Goal: Entertainment & Leisure: Consume media (video, audio)

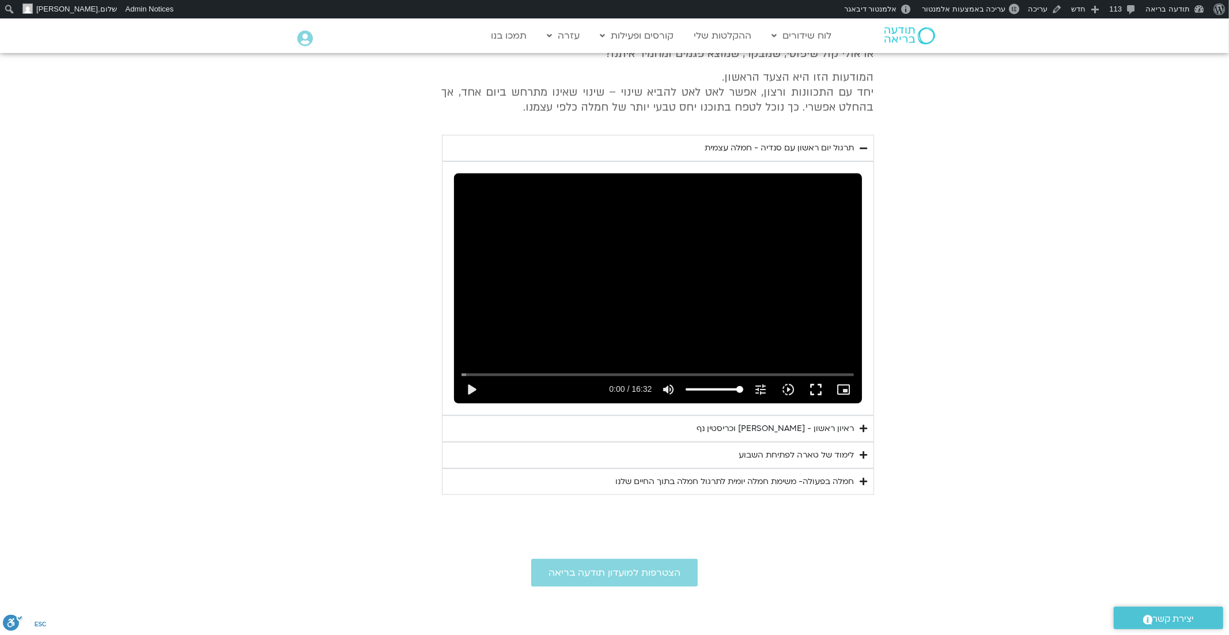
scroll to position [543, 0]
click at [858, 427] on summary "ראיון ראשון - [PERSON_NAME] וכריסטין נף" at bounding box center [658, 427] width 432 height 26
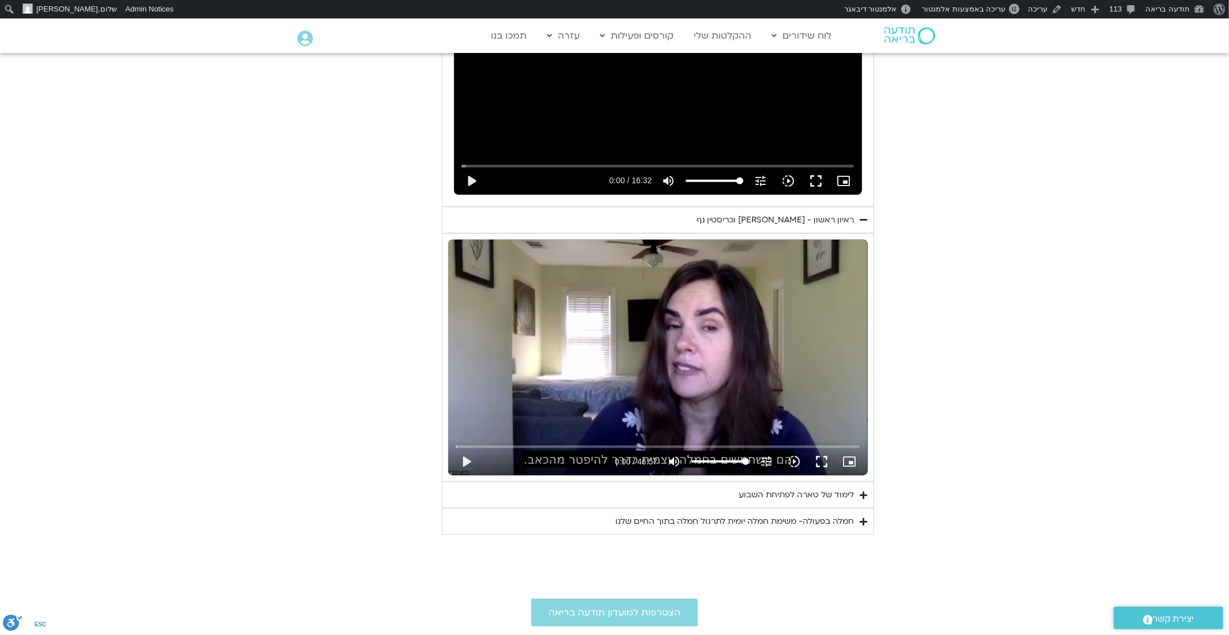
scroll to position [757, 0]
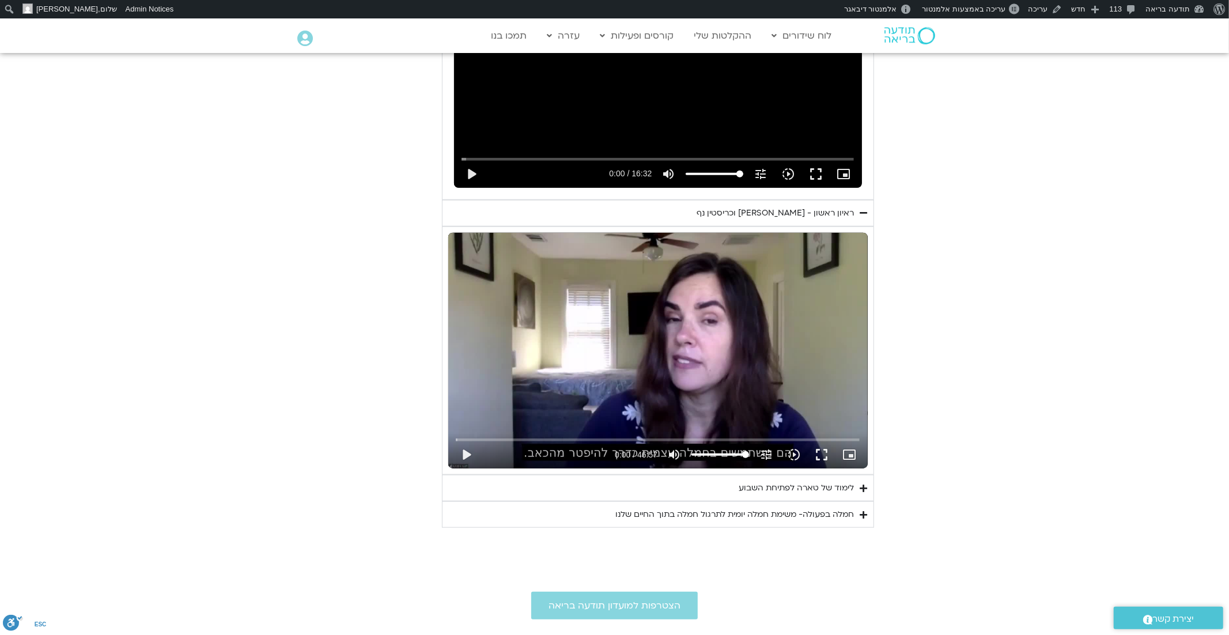
click at [867, 491] on summary "לימוד של טארה לפתיחת השבוע" at bounding box center [658, 488] width 432 height 26
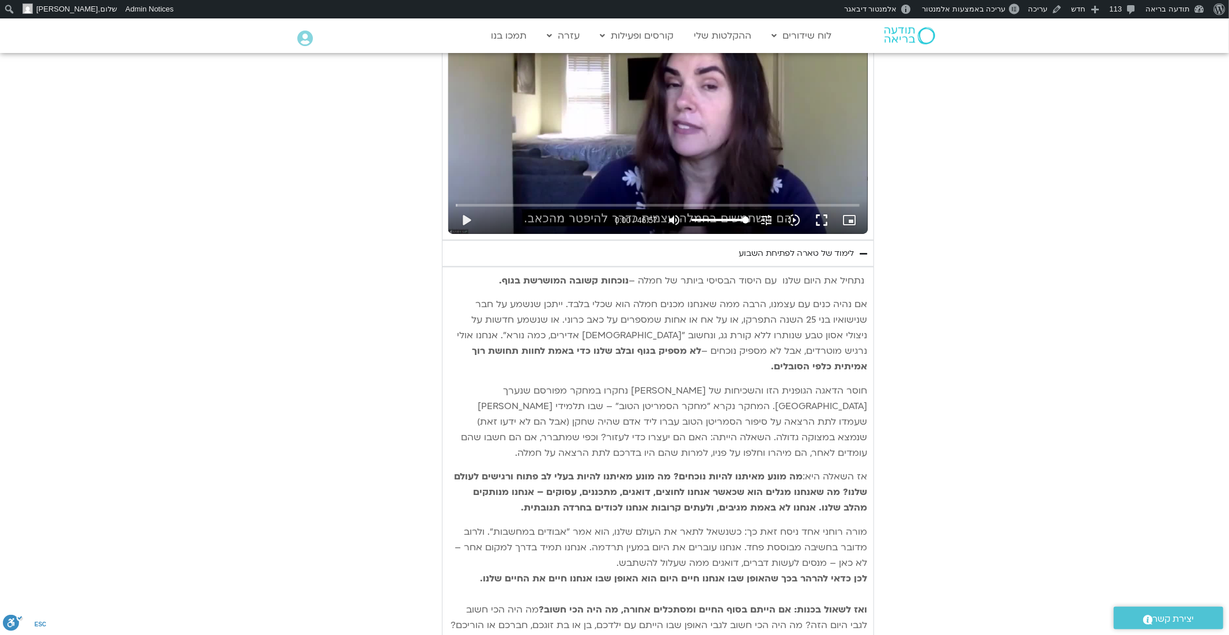
scroll to position [976, 0]
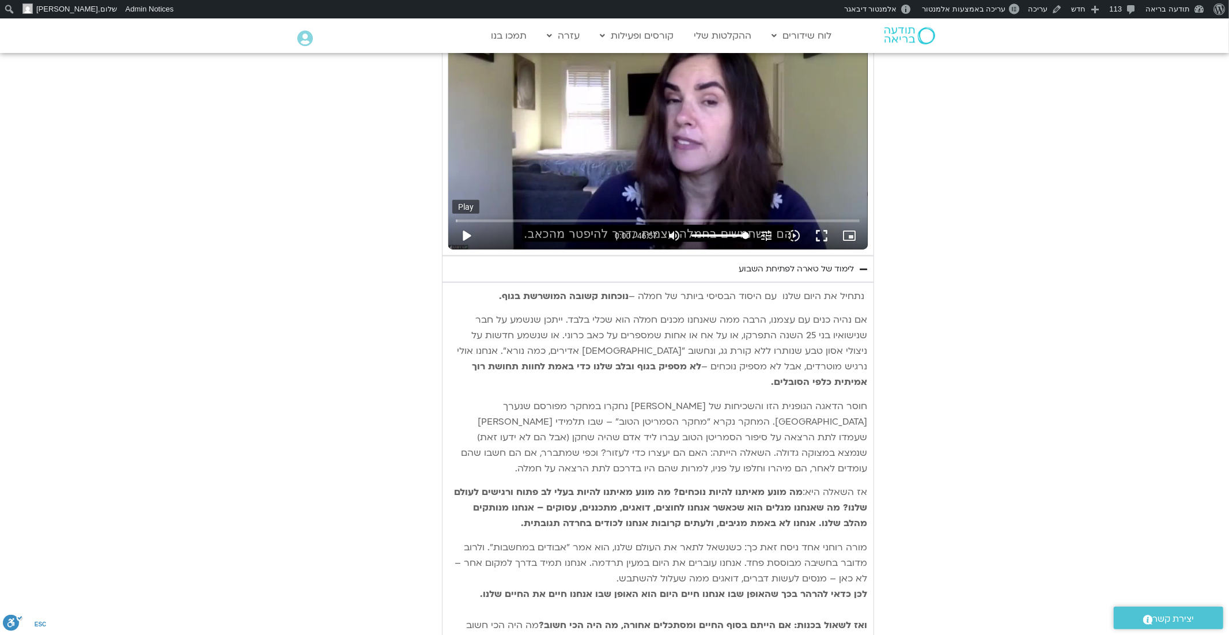
click at [467, 234] on button "play_arrow" at bounding box center [466, 236] width 28 height 28
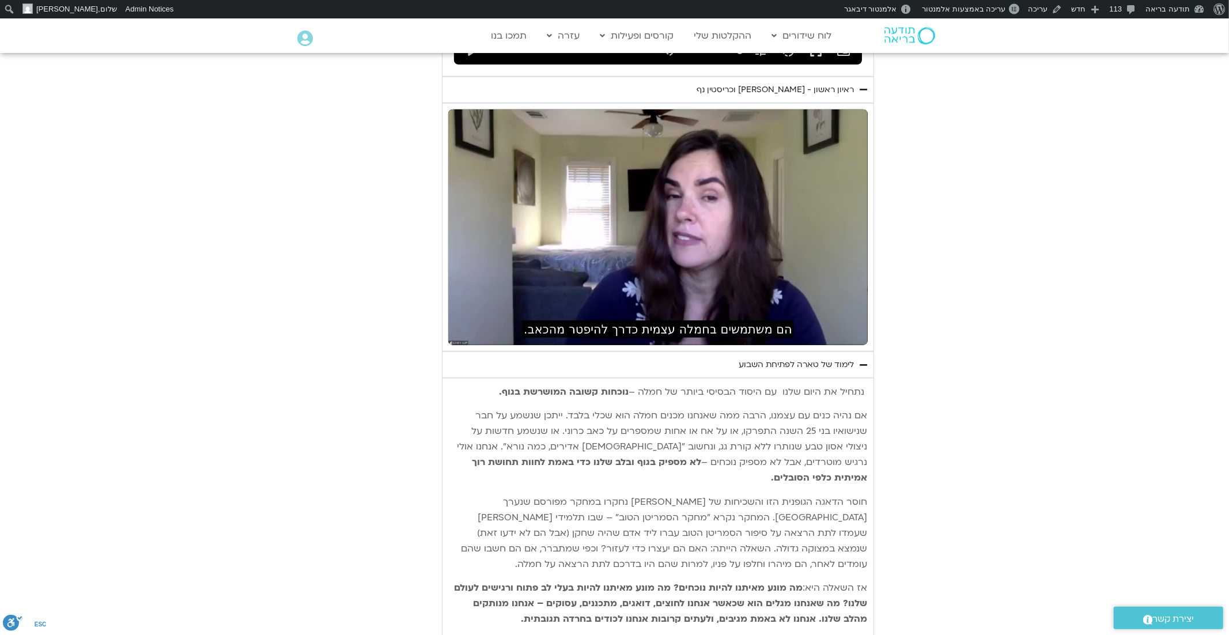
scroll to position [878, 0]
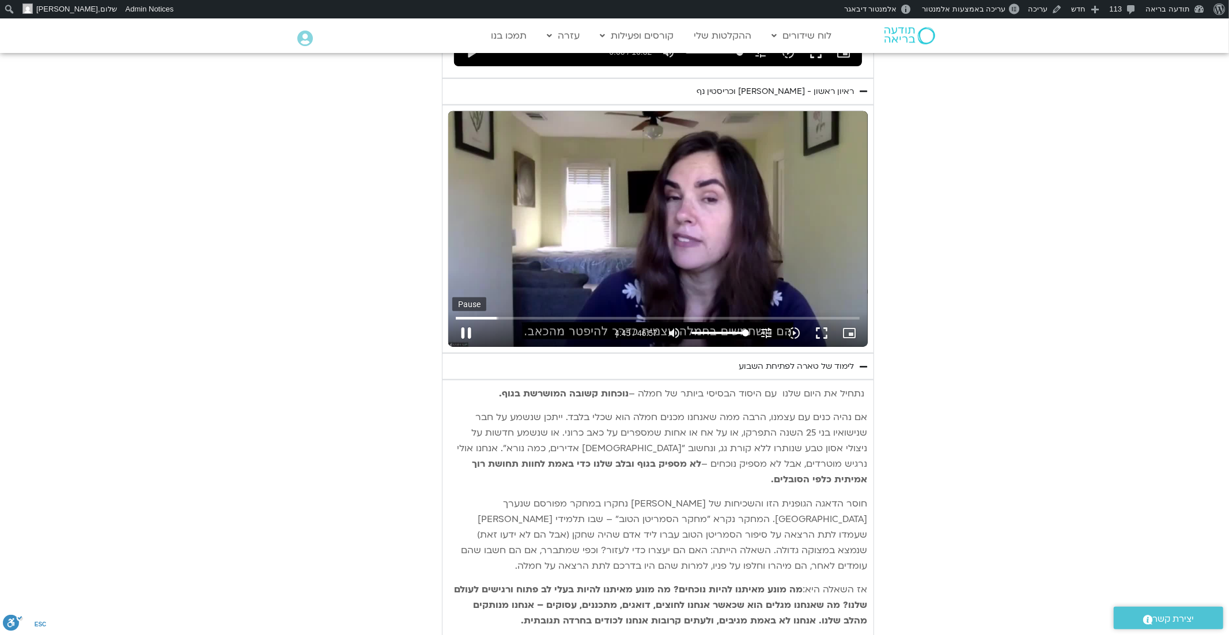
click at [464, 332] on button "pause" at bounding box center [466, 333] width 28 height 28
type input "285.467255"
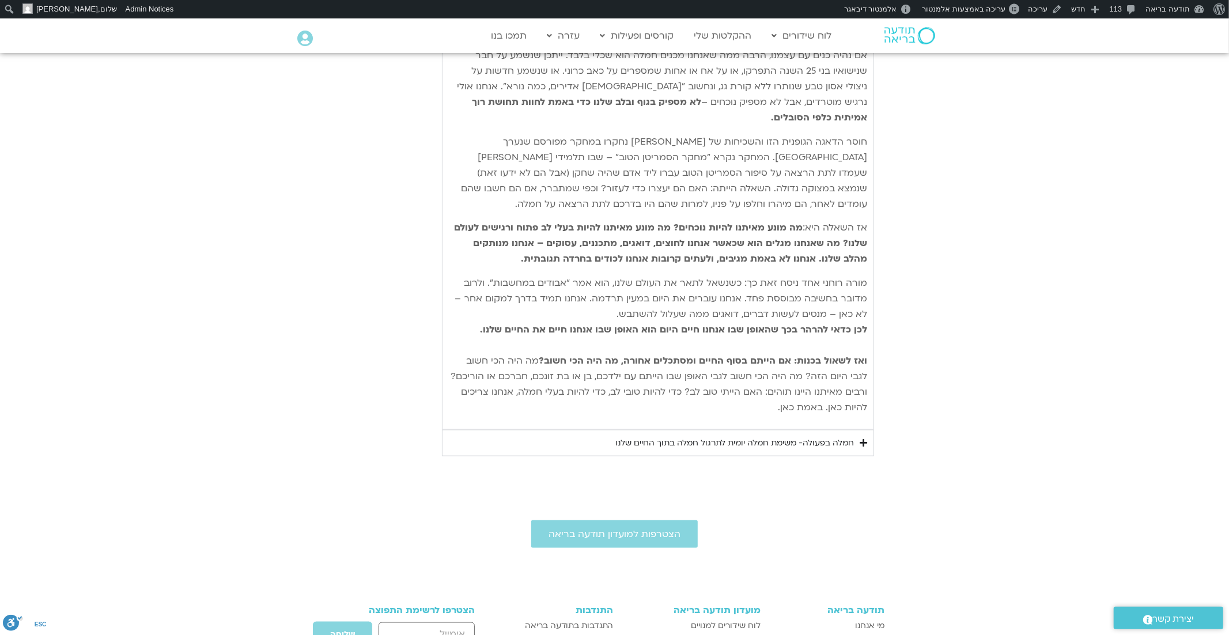
scroll to position [1237, 0]
click at [858, 433] on summary "חמלה בפעולה- משימת חמלה יומית לתרגול חמלה בתוך החיים שלנו" at bounding box center [658, 446] width 432 height 26
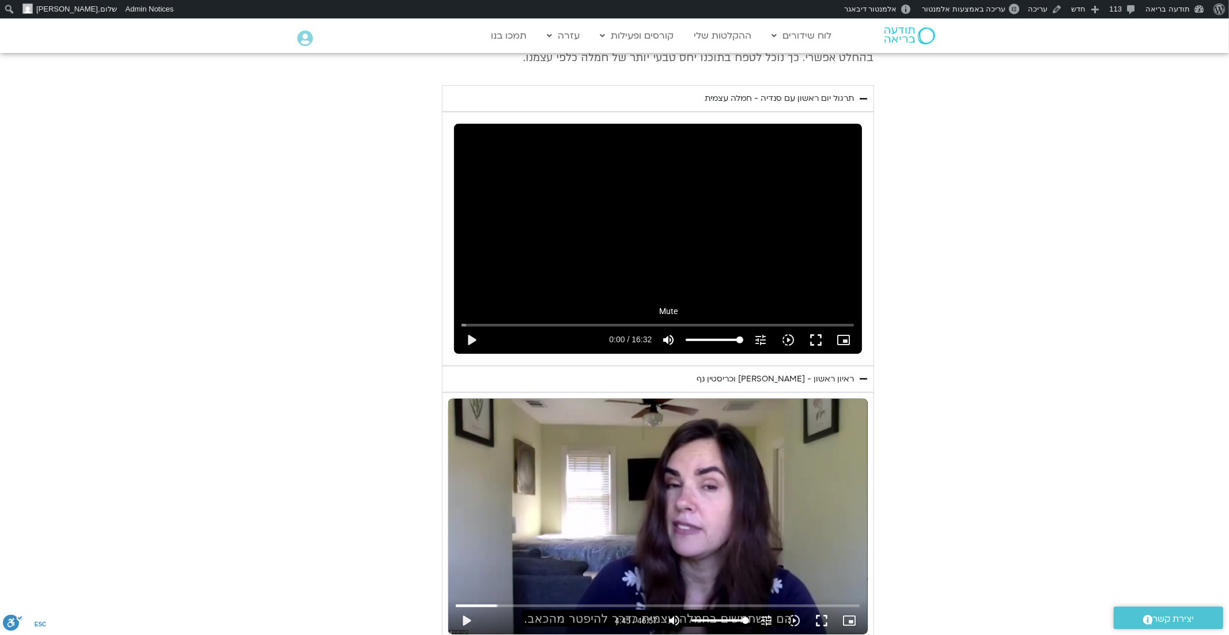
scroll to position [586, 0]
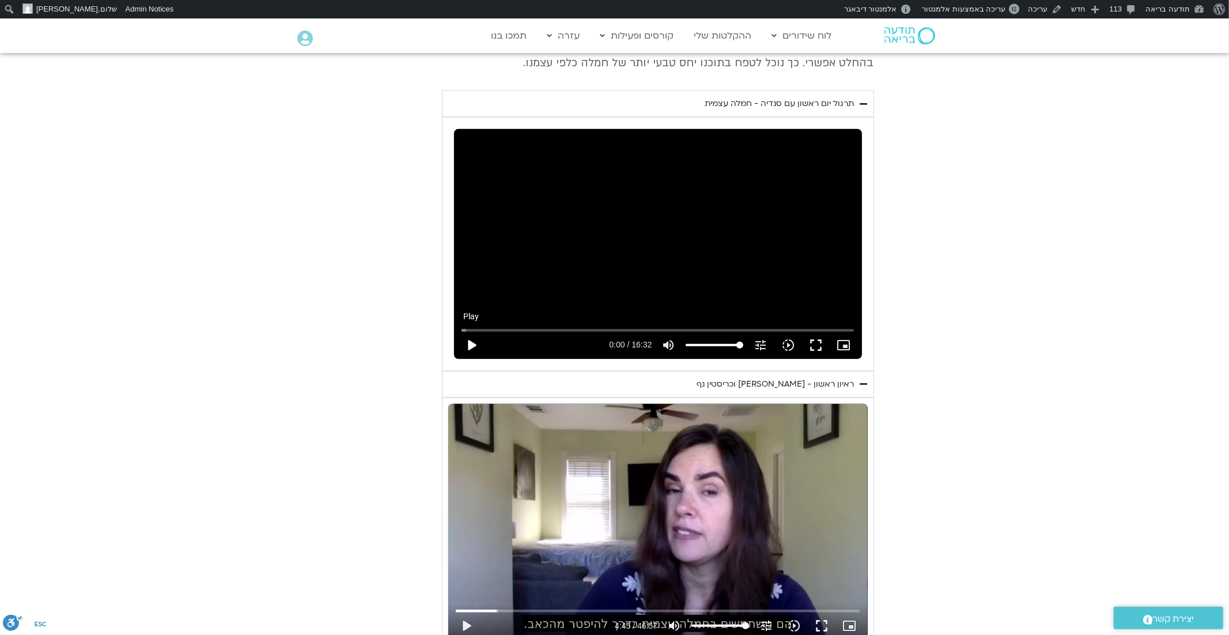
click at [473, 342] on button "play_arrow" at bounding box center [472, 345] width 28 height 28
click at [475, 342] on button "pause" at bounding box center [472, 345] width 28 height 28
type input "85.37815"
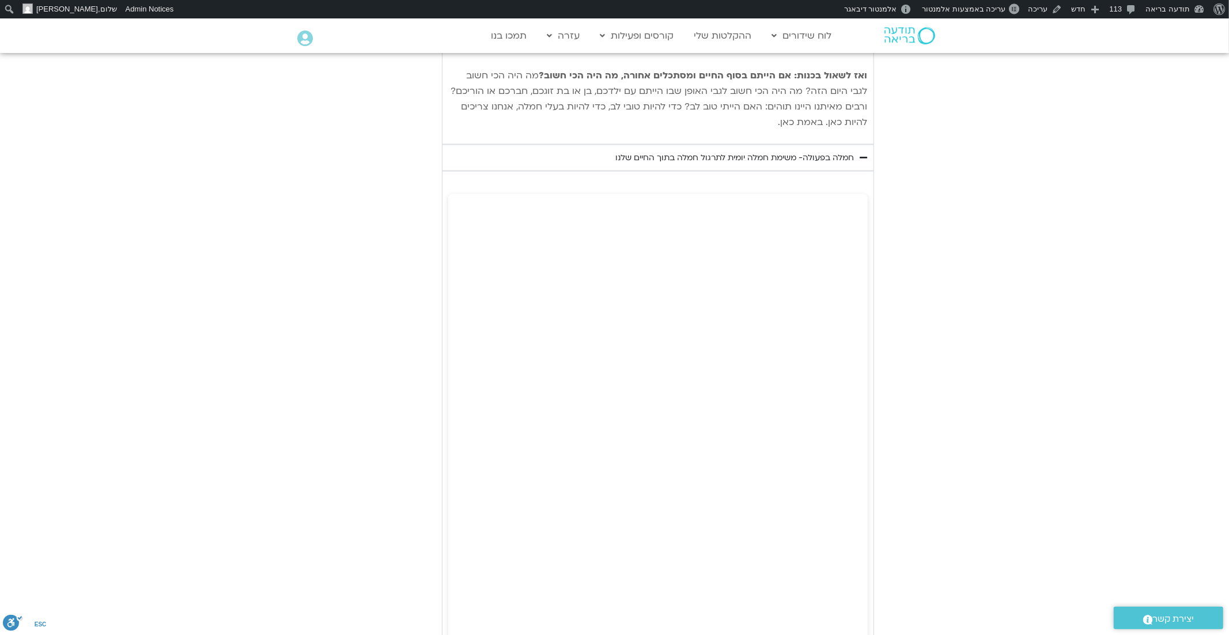
scroll to position [1547, 0]
